Goal: Book appointment/travel/reservation

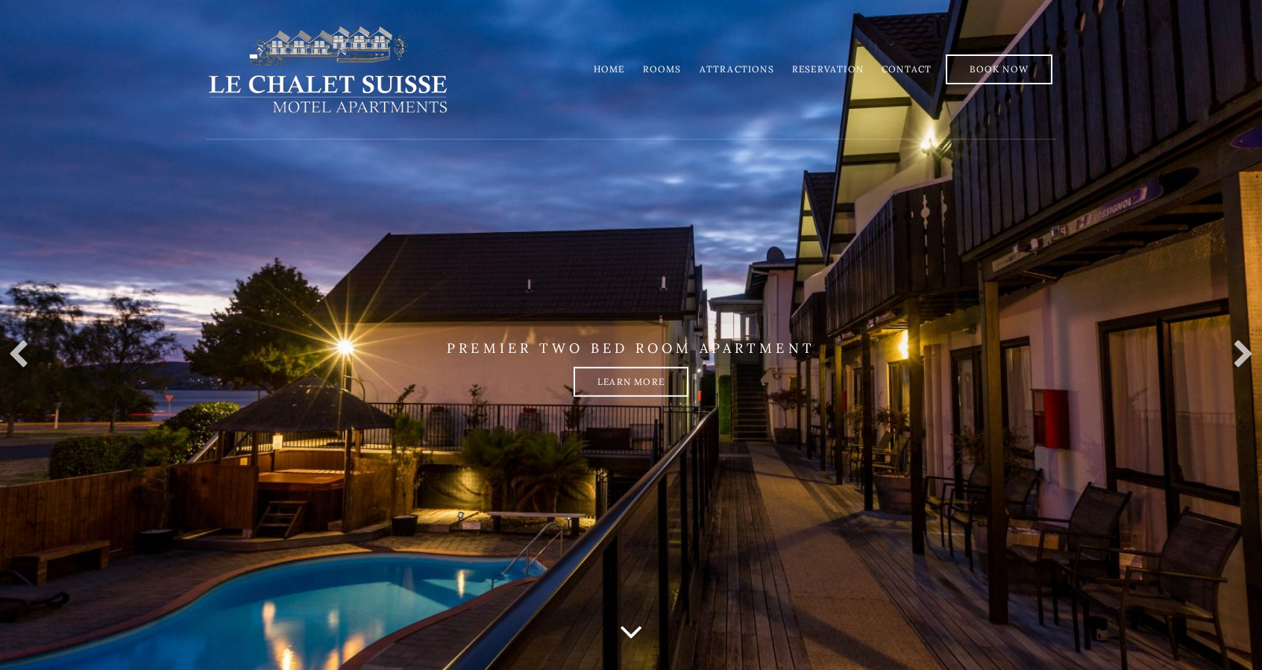
click at [625, 633] on icon at bounding box center [631, 630] width 24 height 37
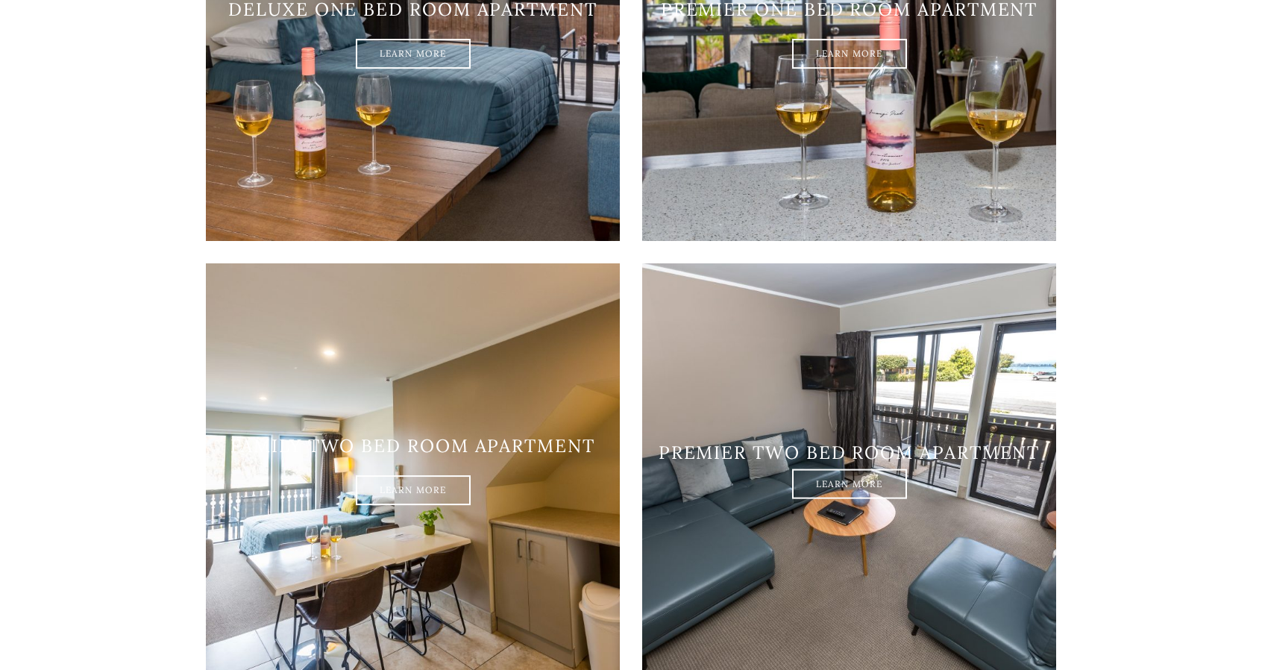
scroll to position [1703, 0]
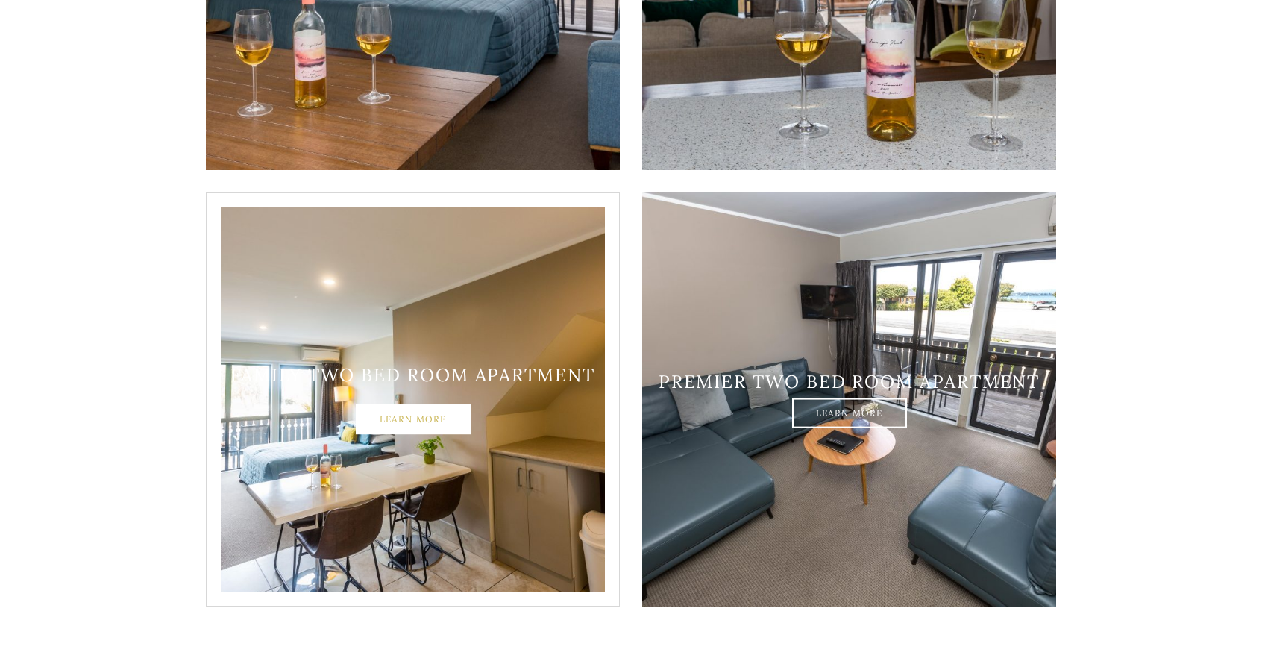
click at [396, 405] on link "Learn More" at bounding box center [413, 420] width 115 height 30
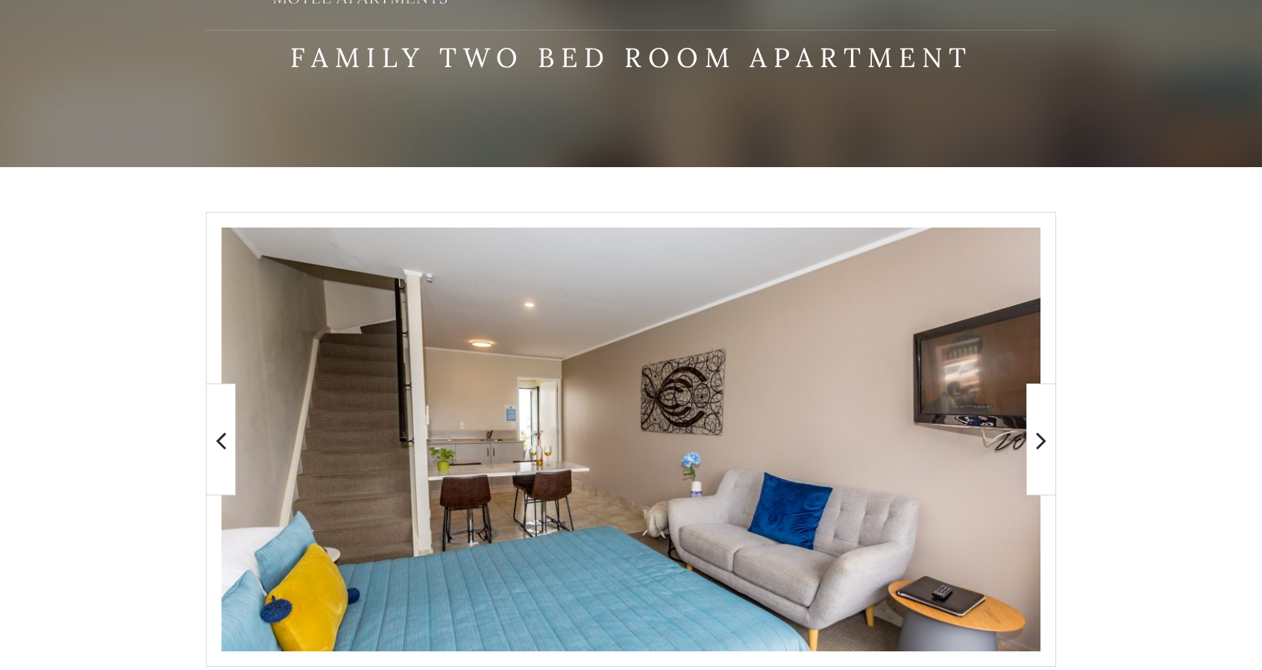
scroll to position [153, 0]
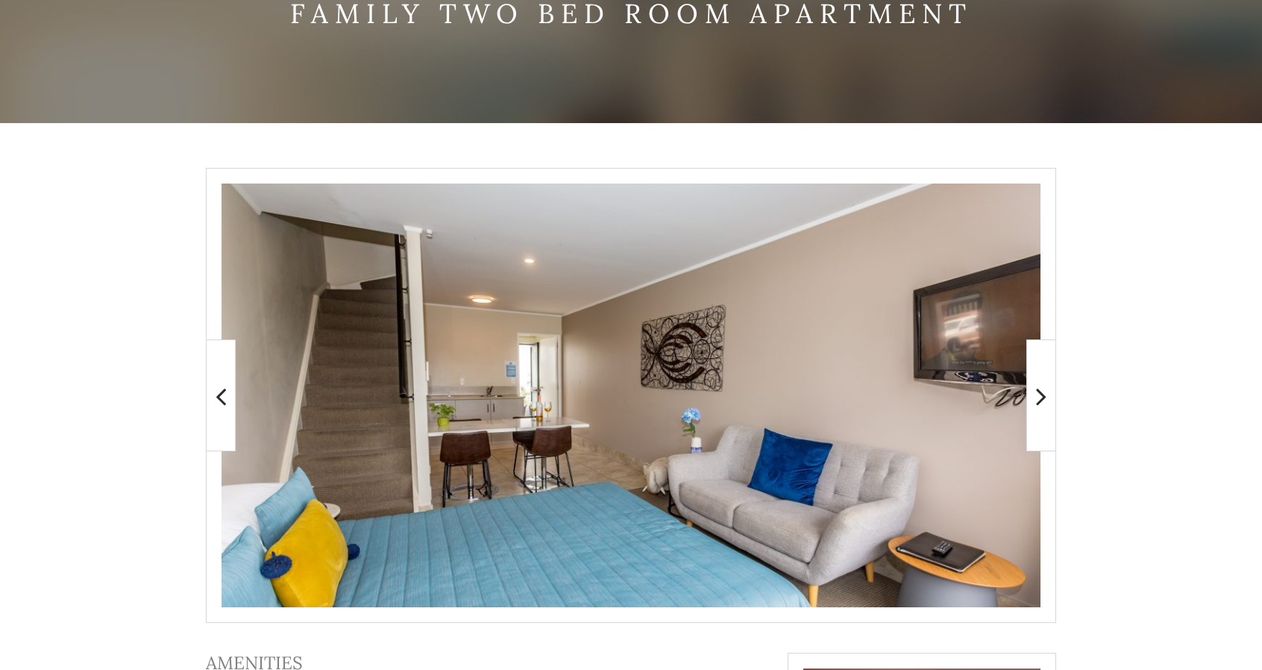
drag, startPoint x: 1271, startPoint y: 154, endPoint x: 1273, endPoint y: 239, distance: 85.0
click at [1261, 239] on html "Menu Menu Home Rooms Attractions Reservation Contact Home Rooms Attractions Res…" at bounding box center [631, 439] width 1262 height 1185
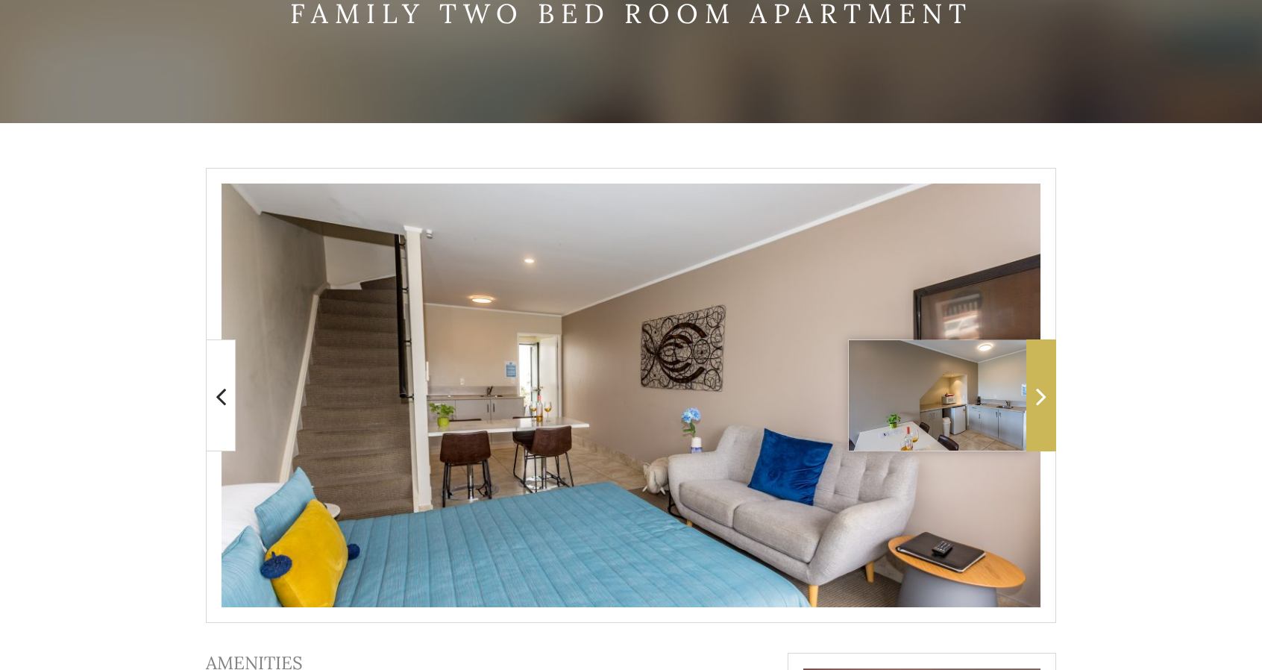
click at [1049, 386] on span at bounding box center [1041, 395] width 30 height 112
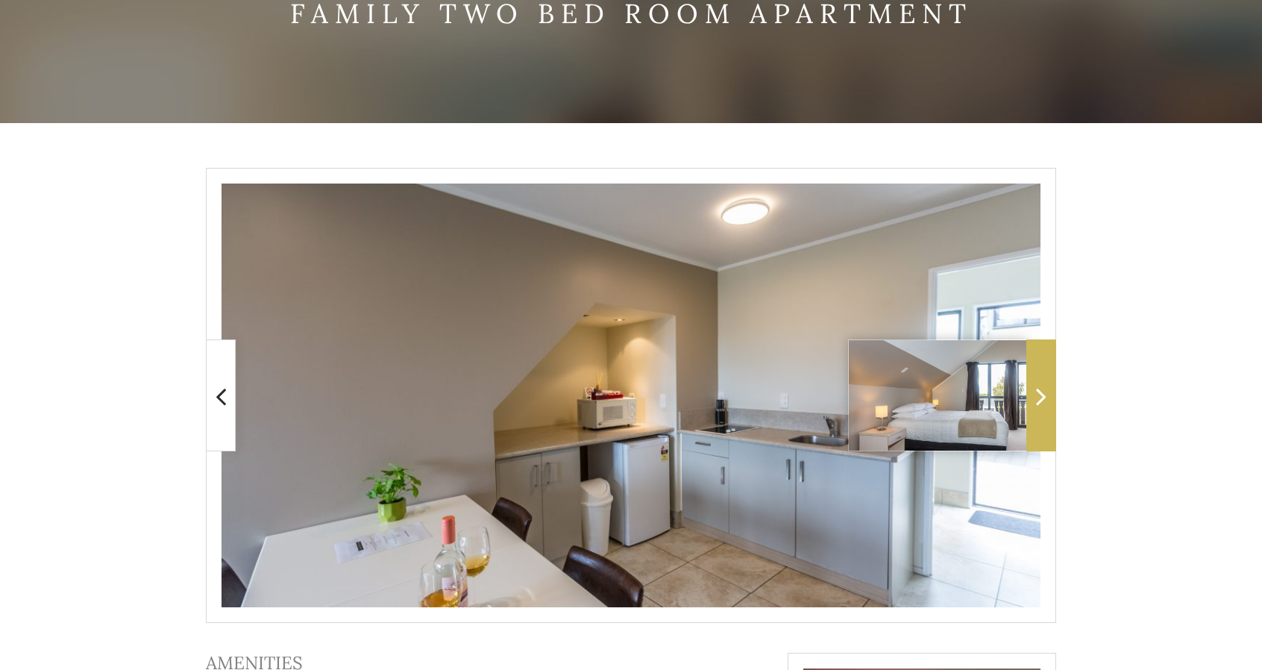
click at [1049, 386] on span at bounding box center [1041, 395] width 30 height 112
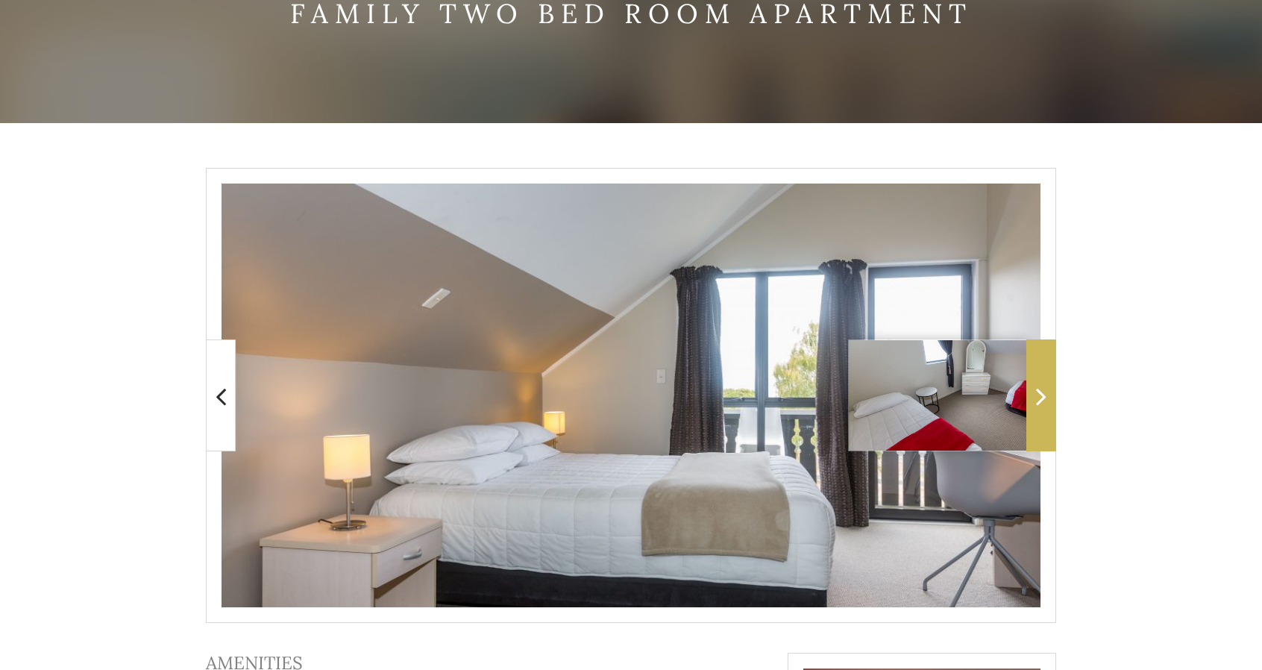
click at [1049, 386] on span at bounding box center [1041, 395] width 30 height 112
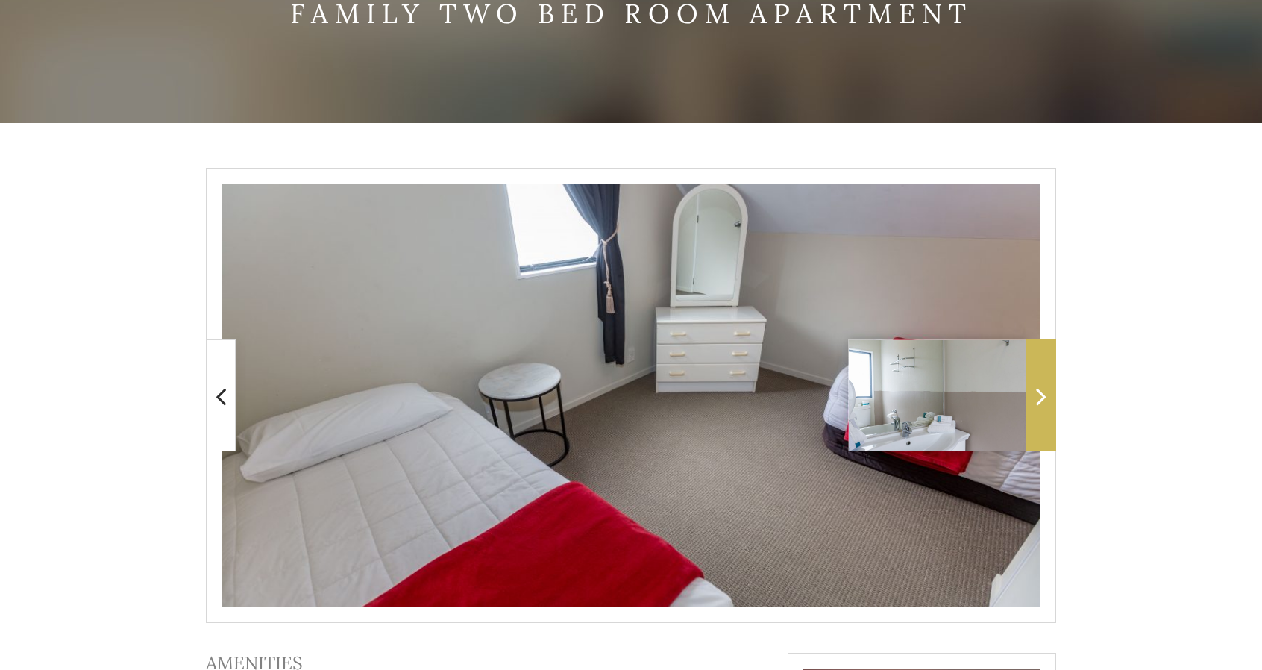
click at [1049, 386] on span at bounding box center [1041, 395] width 30 height 112
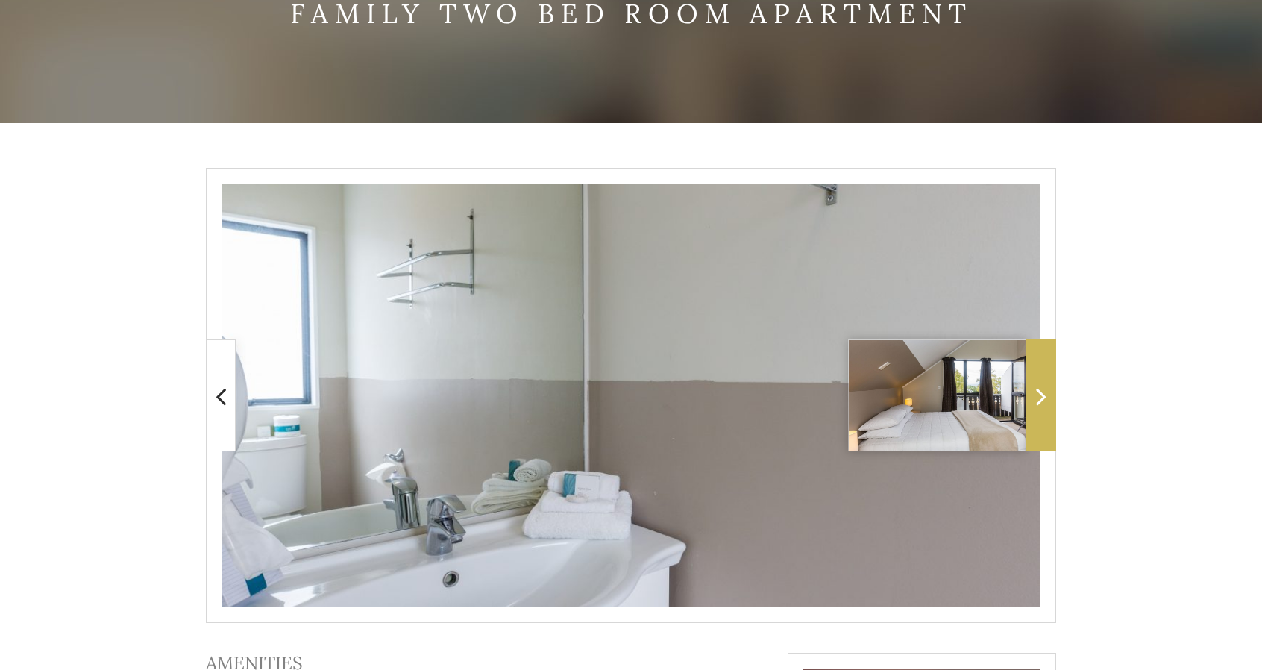
click at [1049, 386] on span at bounding box center [1041, 395] width 30 height 112
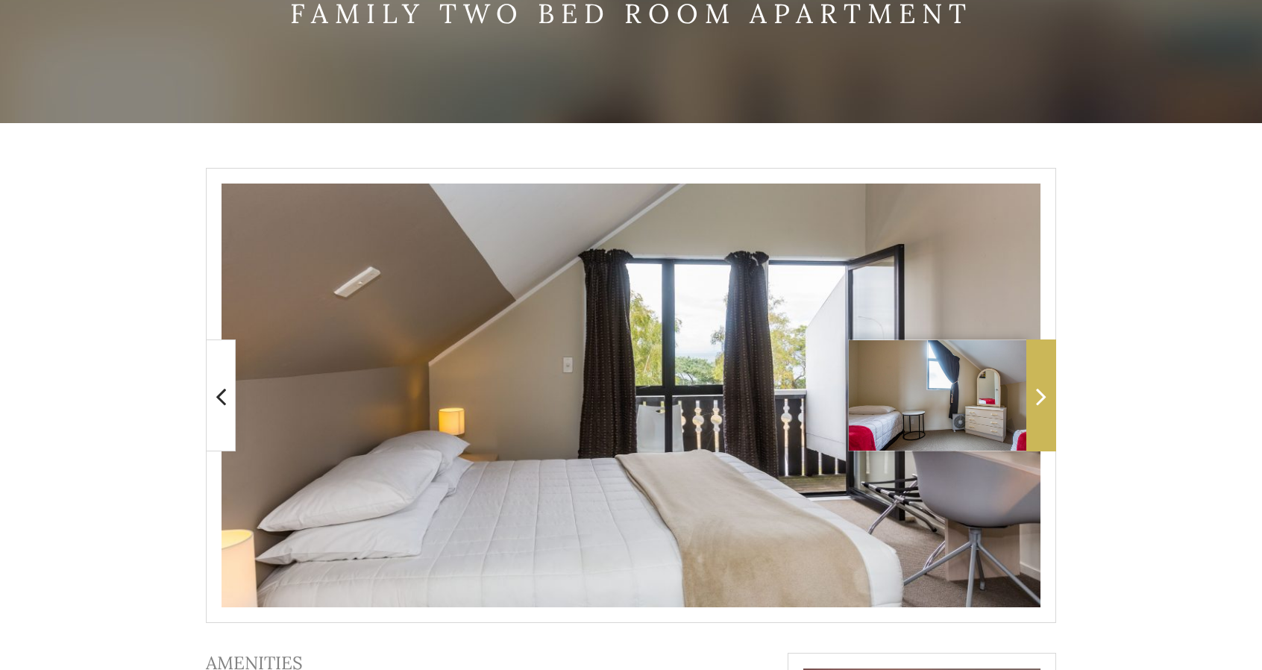
click at [1049, 386] on span at bounding box center [1041, 395] width 30 height 112
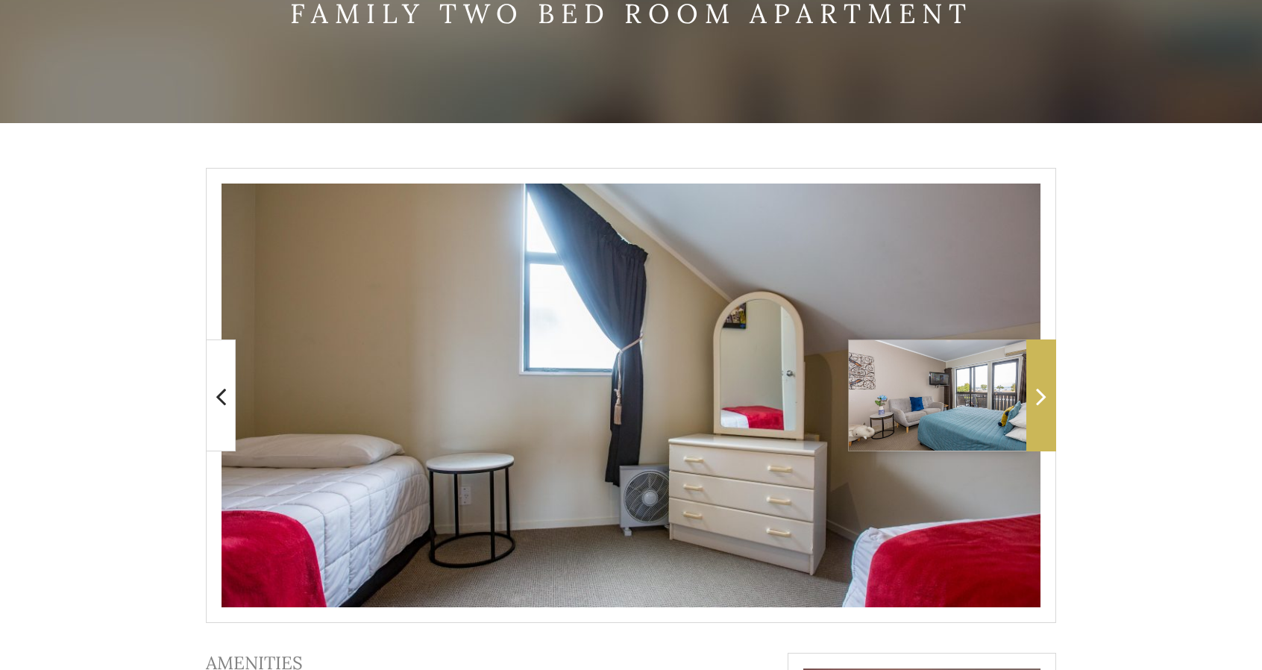
click at [1049, 386] on span at bounding box center [1041, 395] width 30 height 112
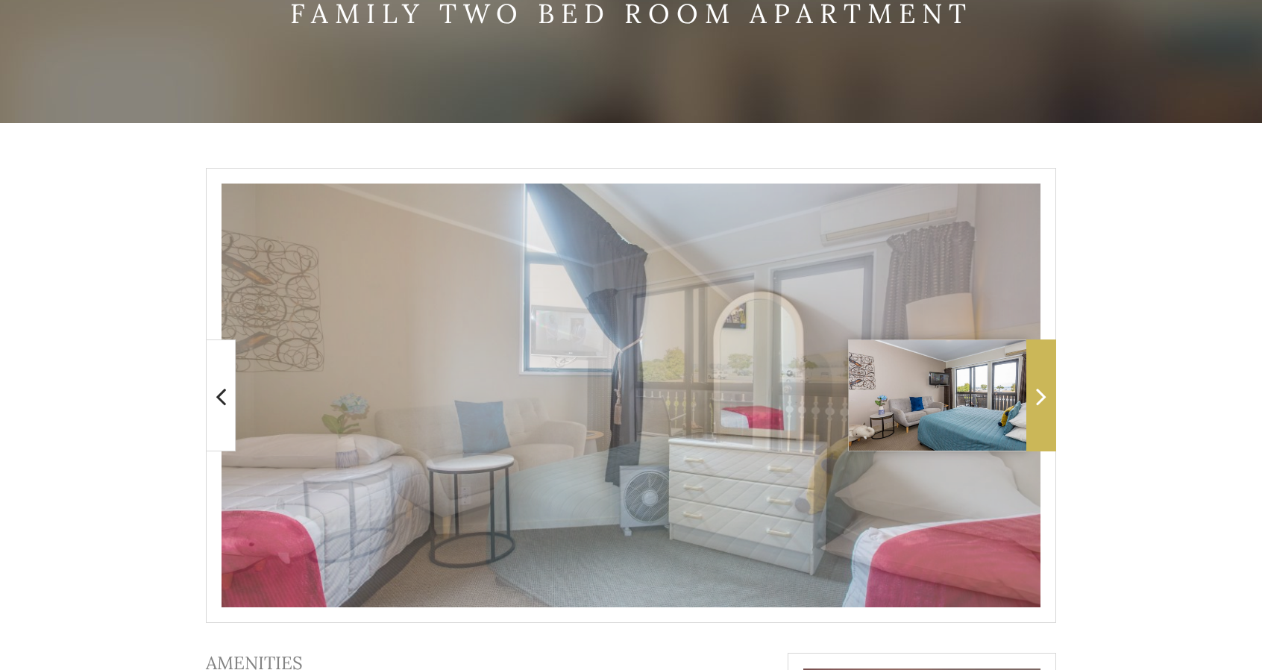
click at [1049, 386] on span at bounding box center [1041, 395] width 30 height 112
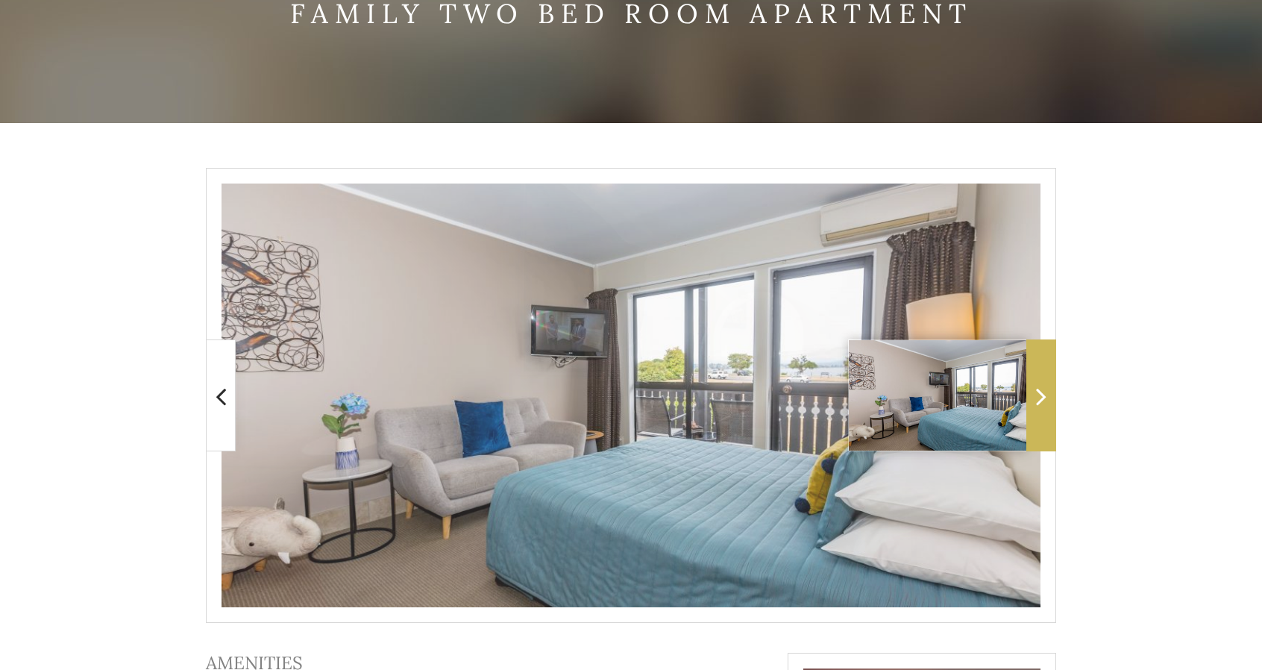
click at [1049, 386] on span at bounding box center [1041, 395] width 30 height 112
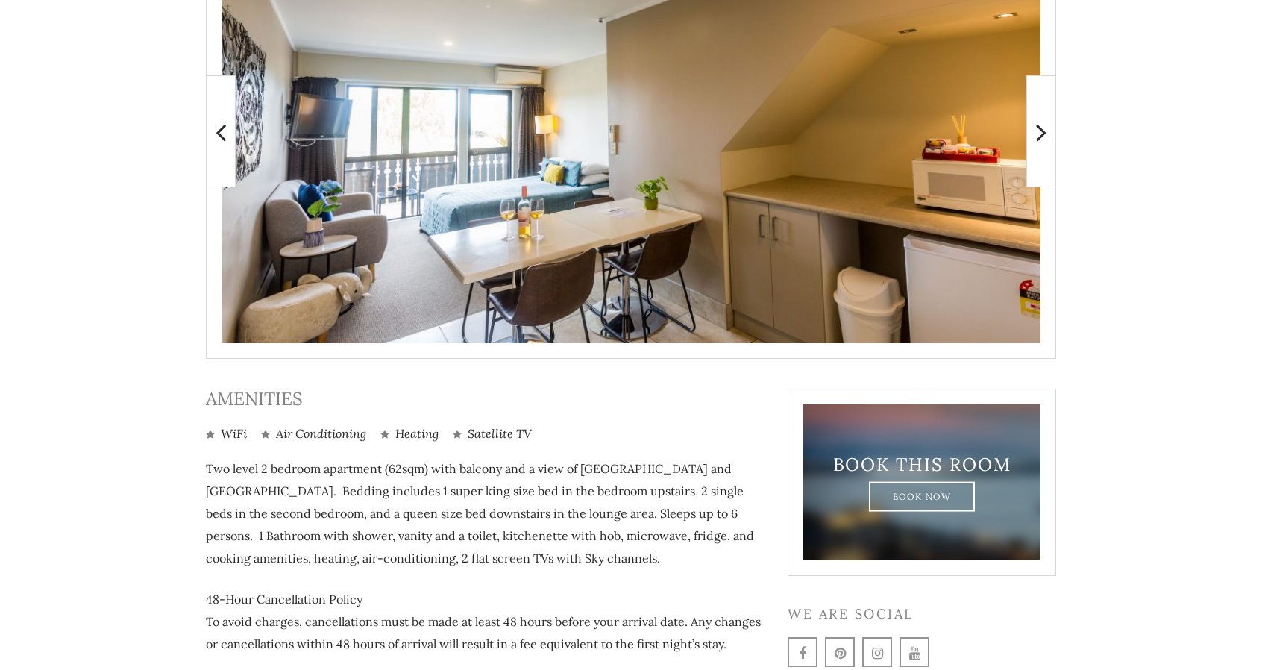
scroll to position [514, 0]
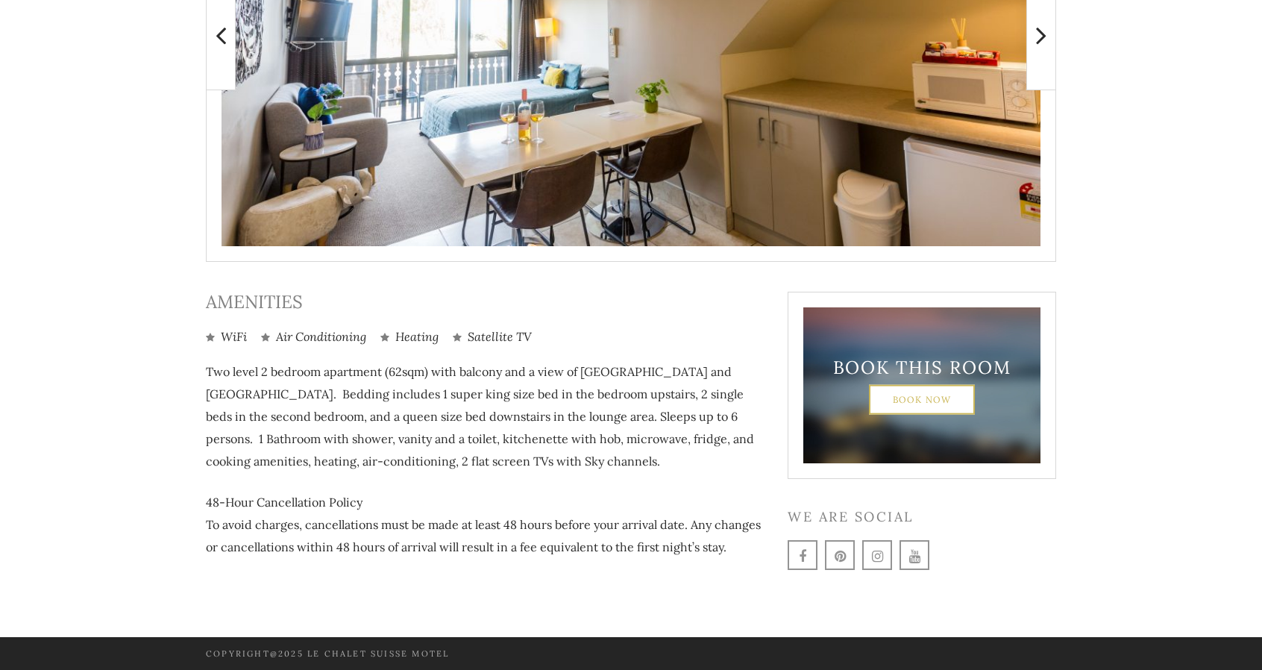
click at [904, 407] on link "Book Now" at bounding box center [922, 399] width 107 height 30
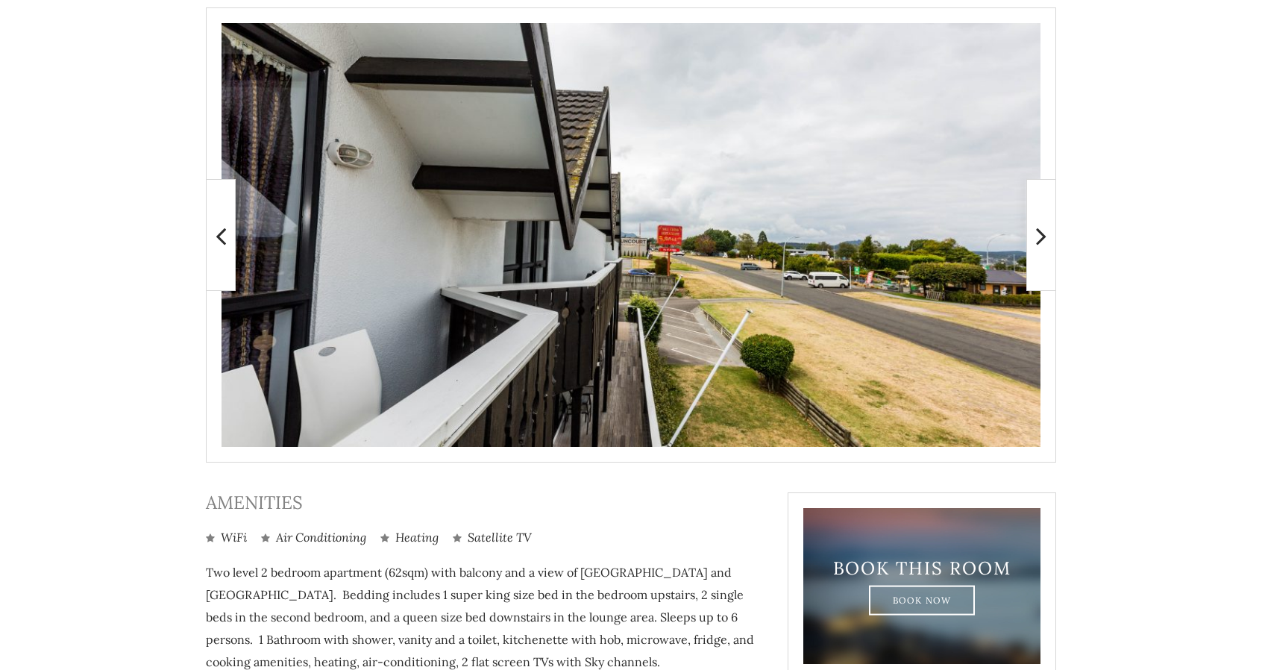
scroll to position [316, 0]
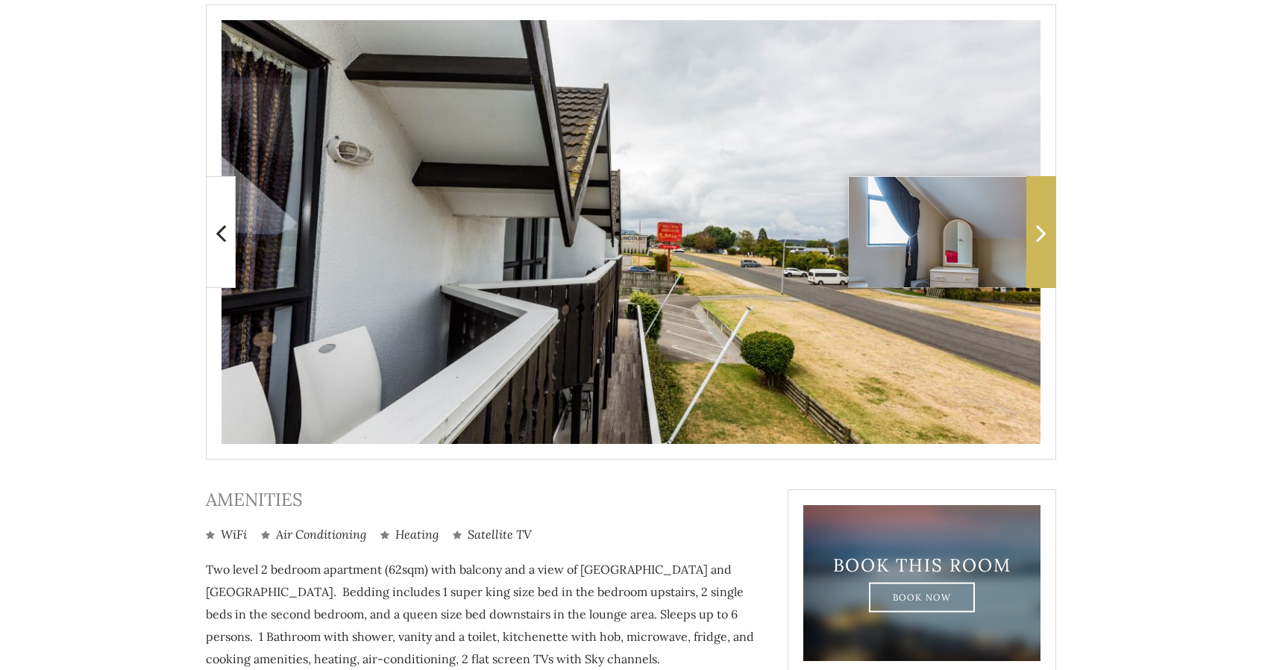
click at [1041, 230] on icon at bounding box center [1041, 233] width 10 height 30
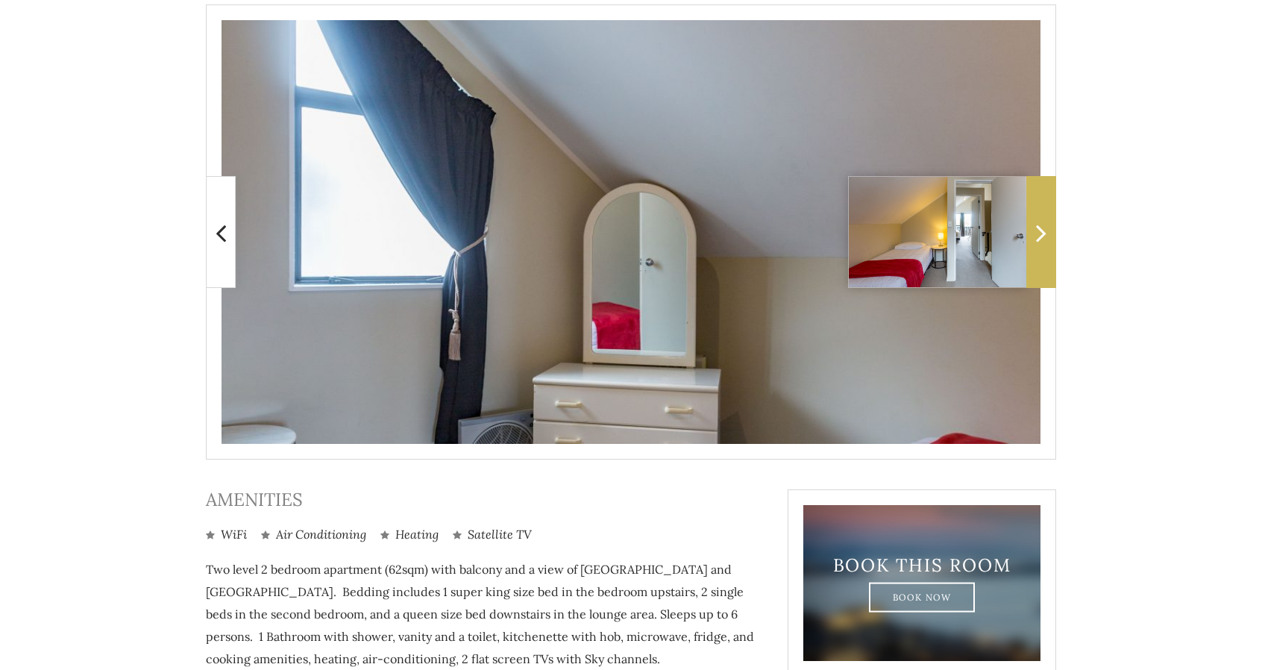
click at [1041, 230] on icon at bounding box center [1041, 233] width 10 height 30
